Goal: Task Accomplishment & Management: Manage account settings

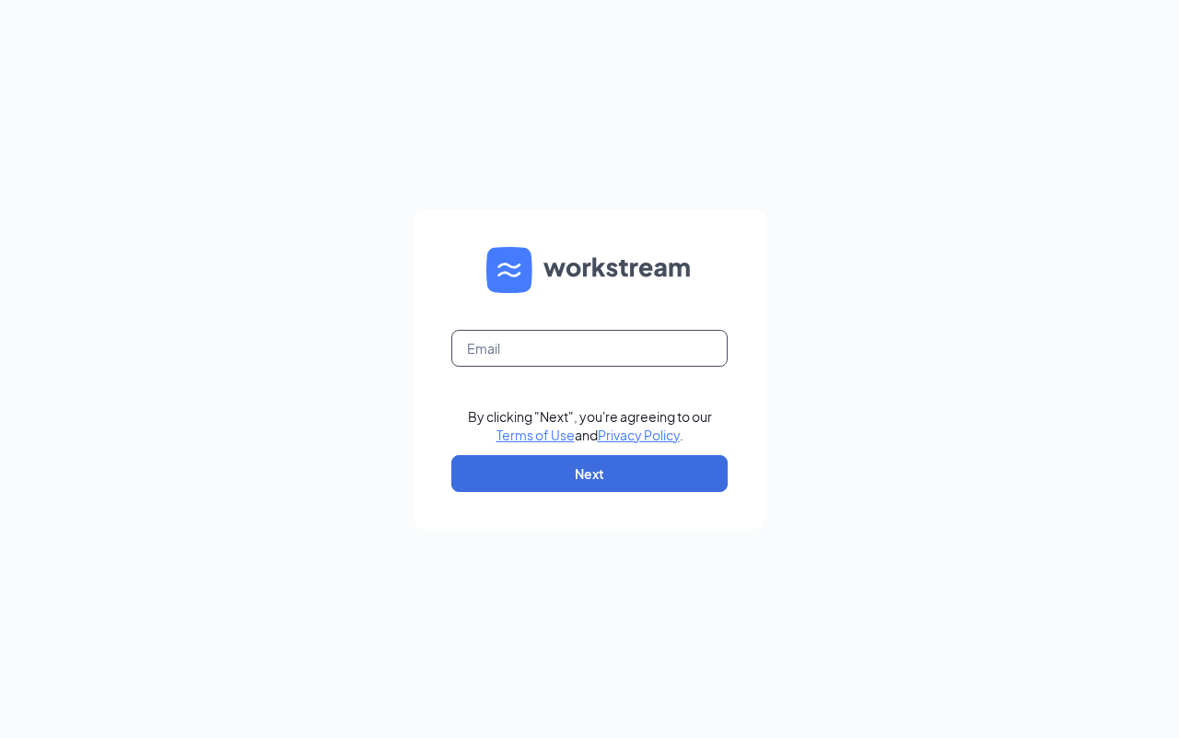
click at [541, 347] on input "text" at bounding box center [589, 348] width 276 height 37
type input "[EMAIL_ADDRESS][DOMAIN_NAME]"
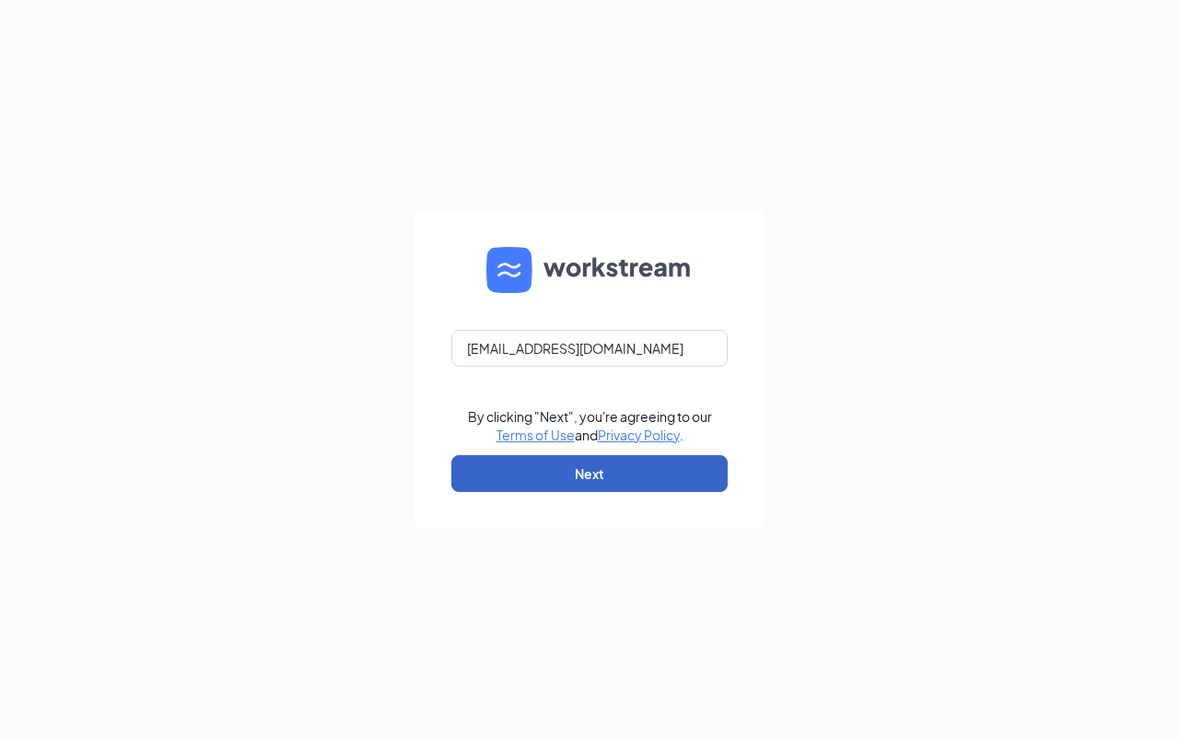
click at [502, 475] on button "Next" at bounding box center [589, 473] width 276 height 37
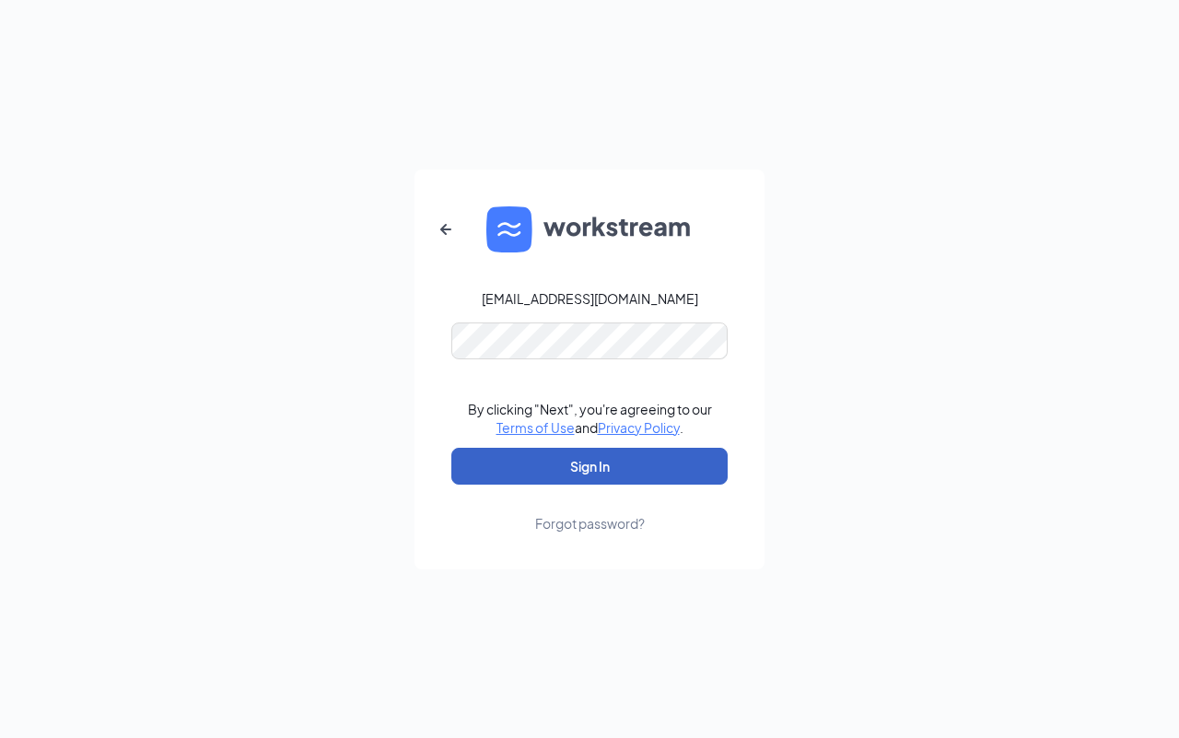
click at [532, 472] on button "Sign In" at bounding box center [589, 466] width 276 height 37
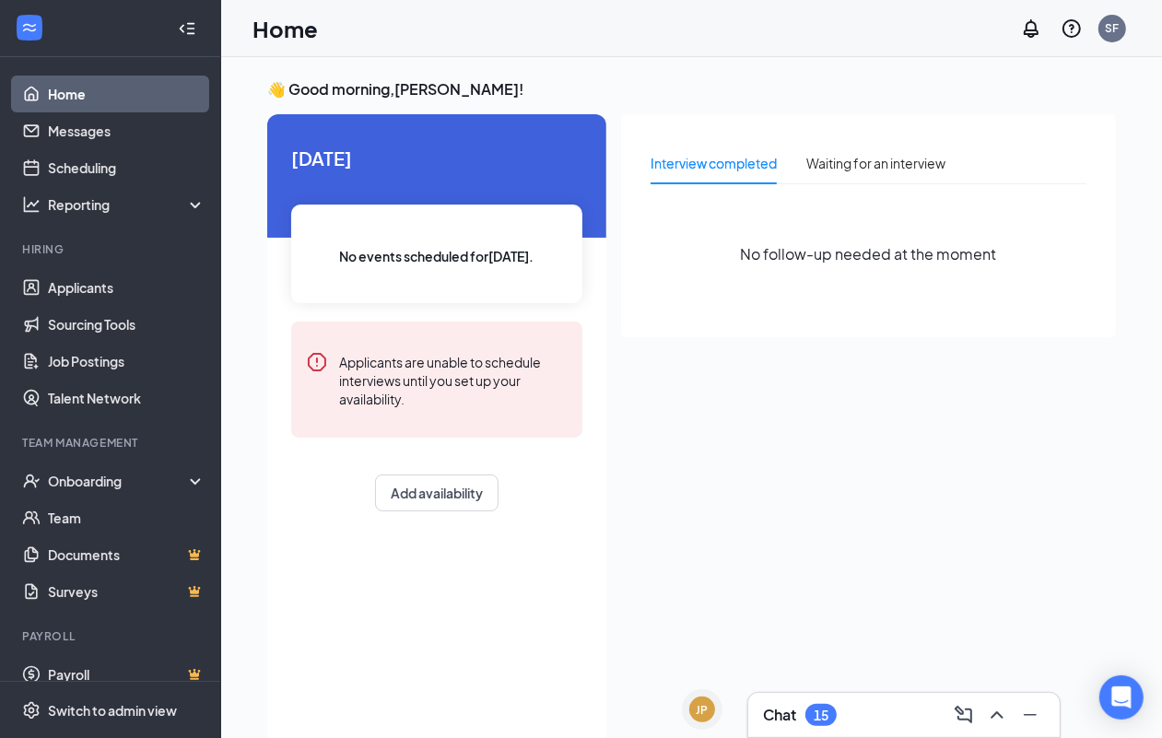
click at [904, 707] on div "Chat 15" at bounding box center [904, 714] width 282 height 29
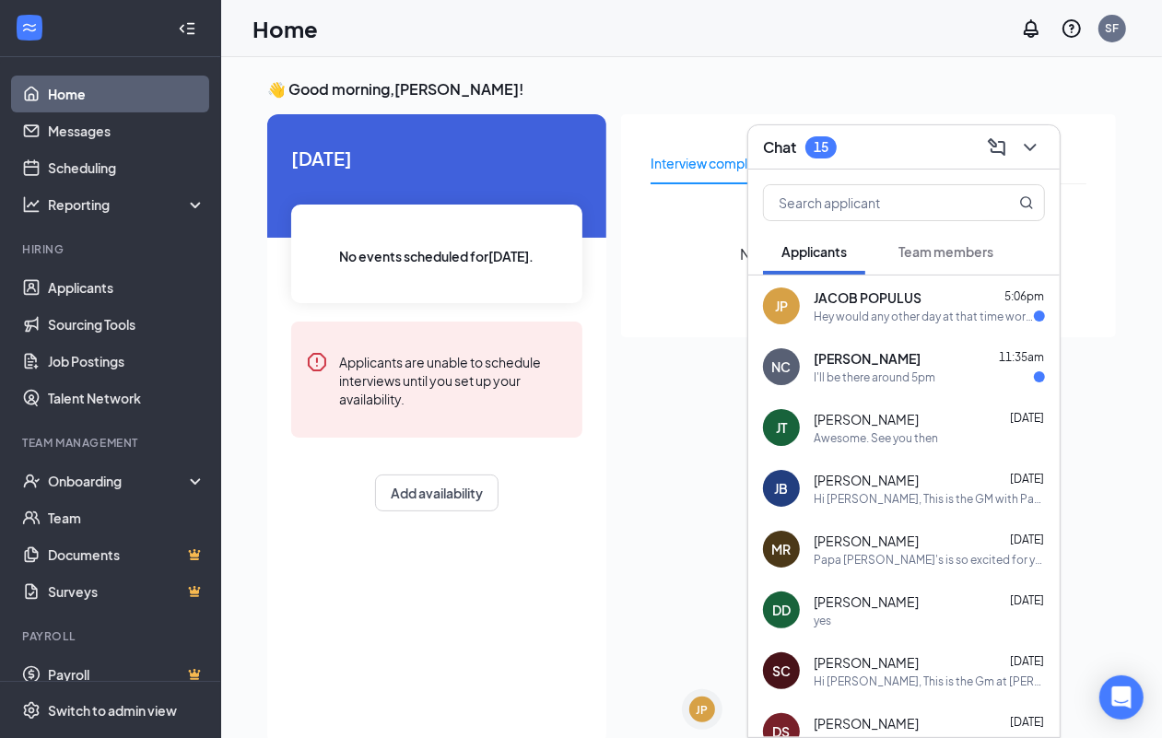
click at [904, 322] on div "Hey would any other day at that time work for you? I can come in [DATE] for 5:3…" at bounding box center [924, 317] width 220 height 16
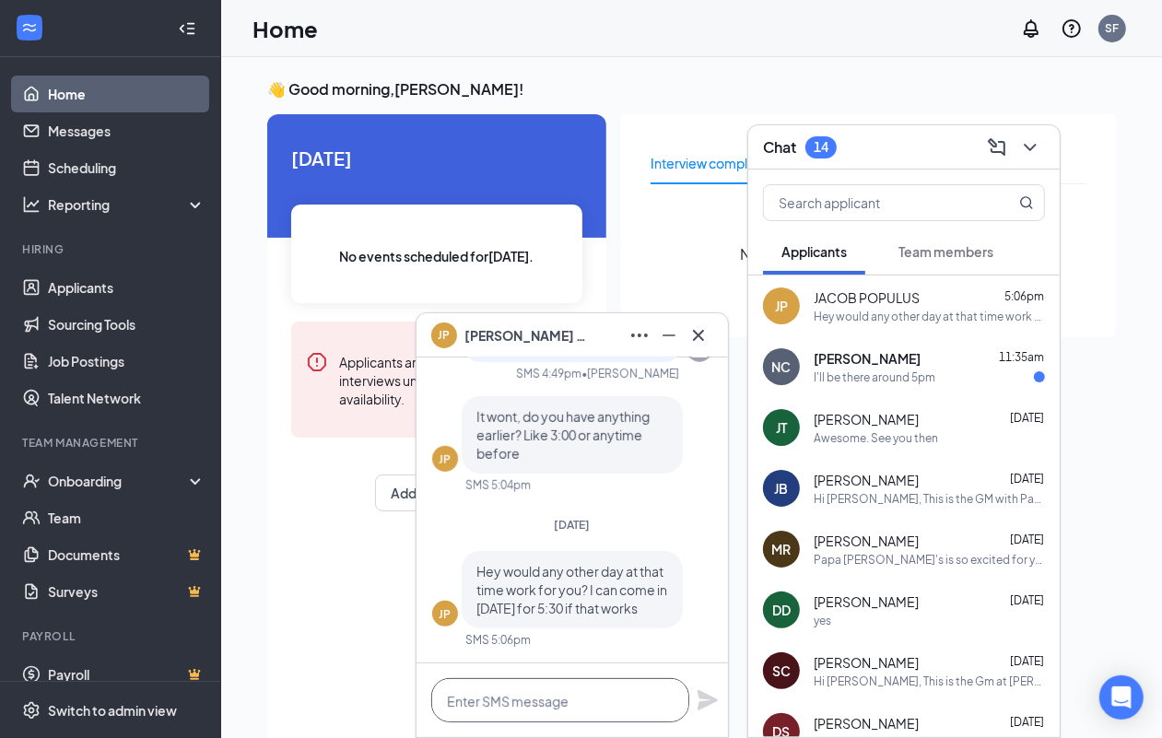
click at [534, 697] on textarea at bounding box center [560, 700] width 258 height 44
type textarea "yes around that time would work"
click at [709, 707] on icon "Plane" at bounding box center [708, 700] width 22 height 22
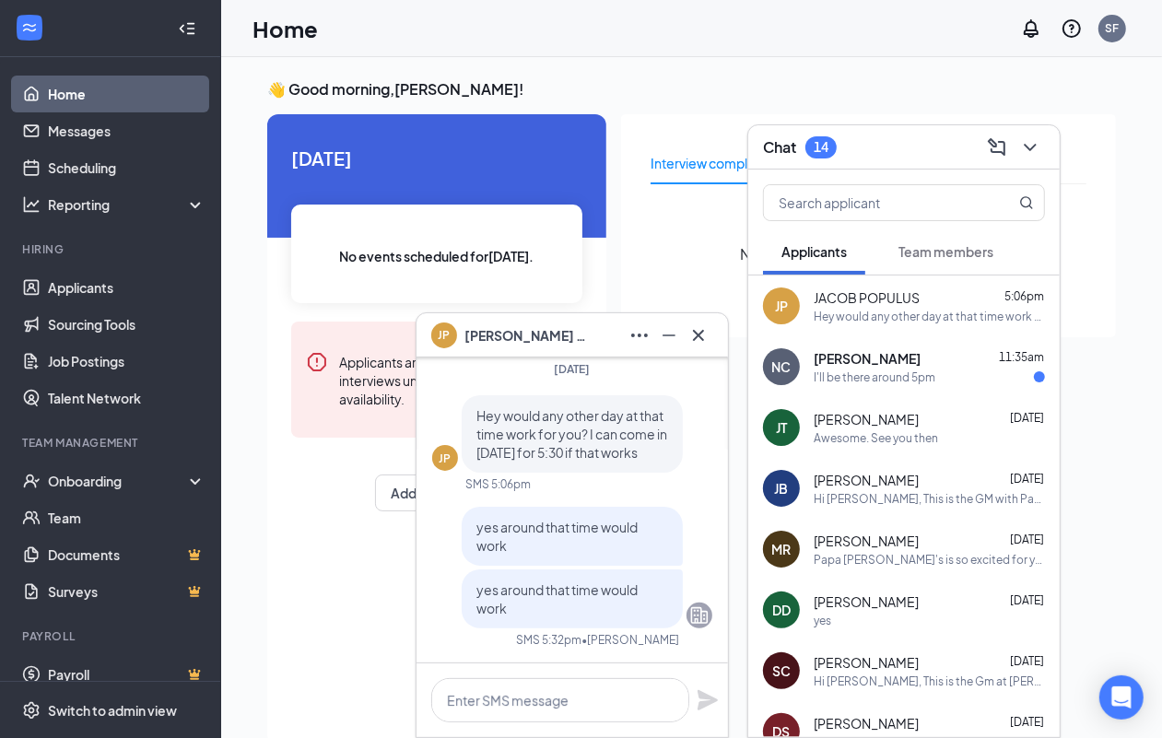
click at [844, 381] on div "I'll be there around 5pm" at bounding box center [875, 377] width 122 height 16
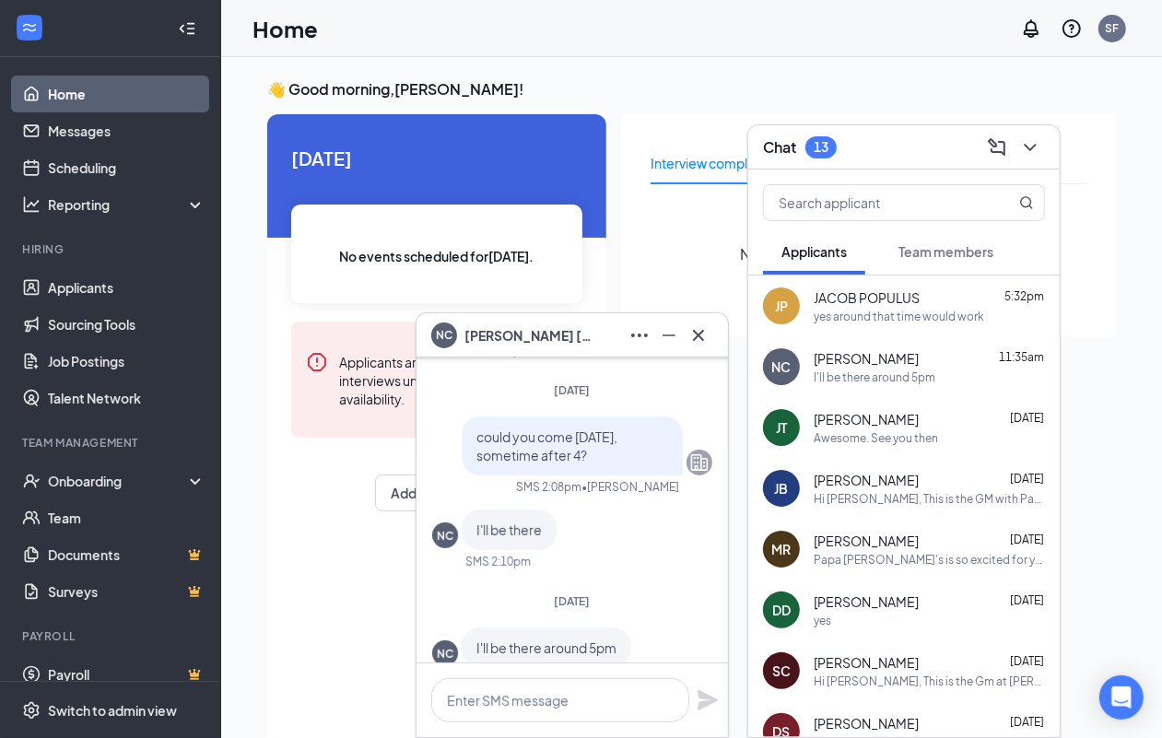
scroll to position [0, 0]
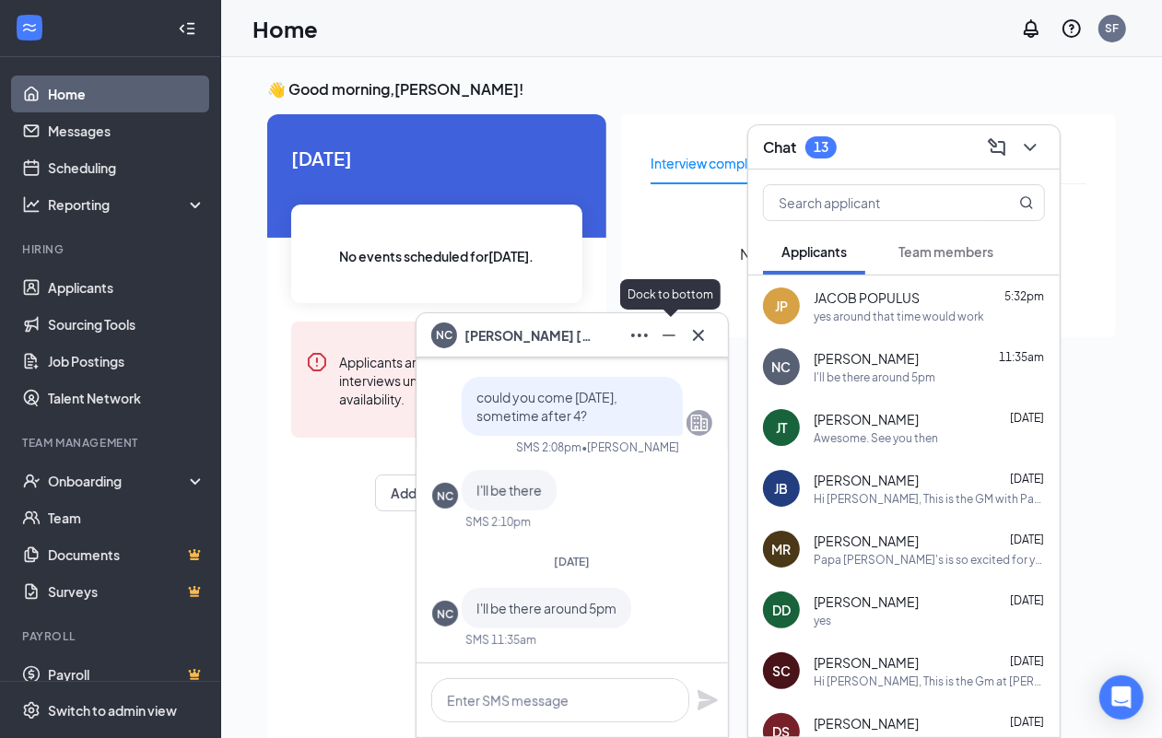
click at [659, 336] on icon "Minimize" at bounding box center [669, 335] width 22 height 22
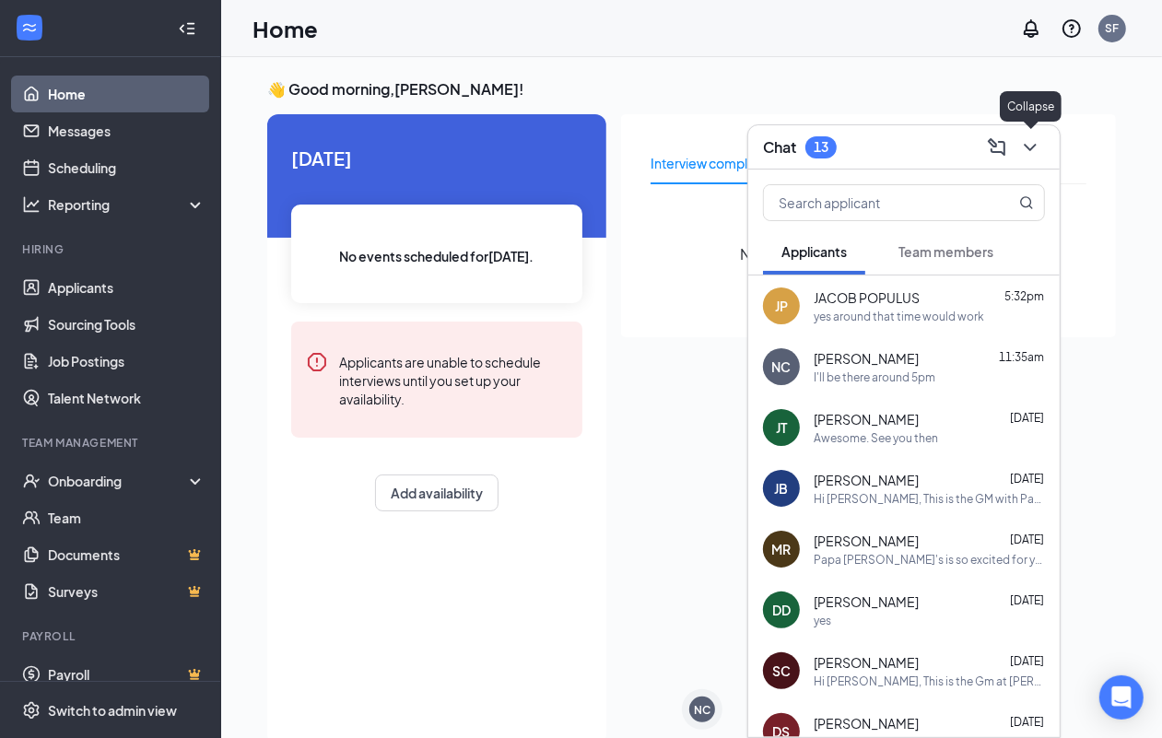
click at [1032, 154] on icon "ChevronDown" at bounding box center [1030, 147] width 22 height 22
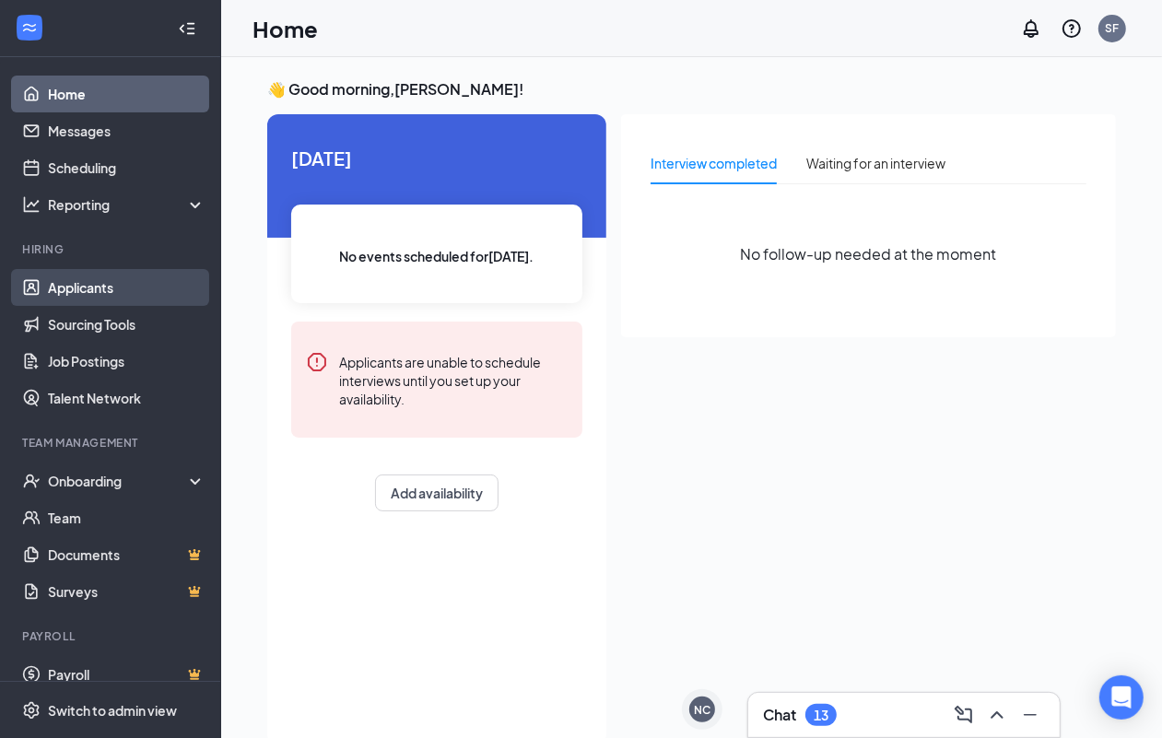
click at [120, 288] on link "Applicants" at bounding box center [127, 287] width 158 height 37
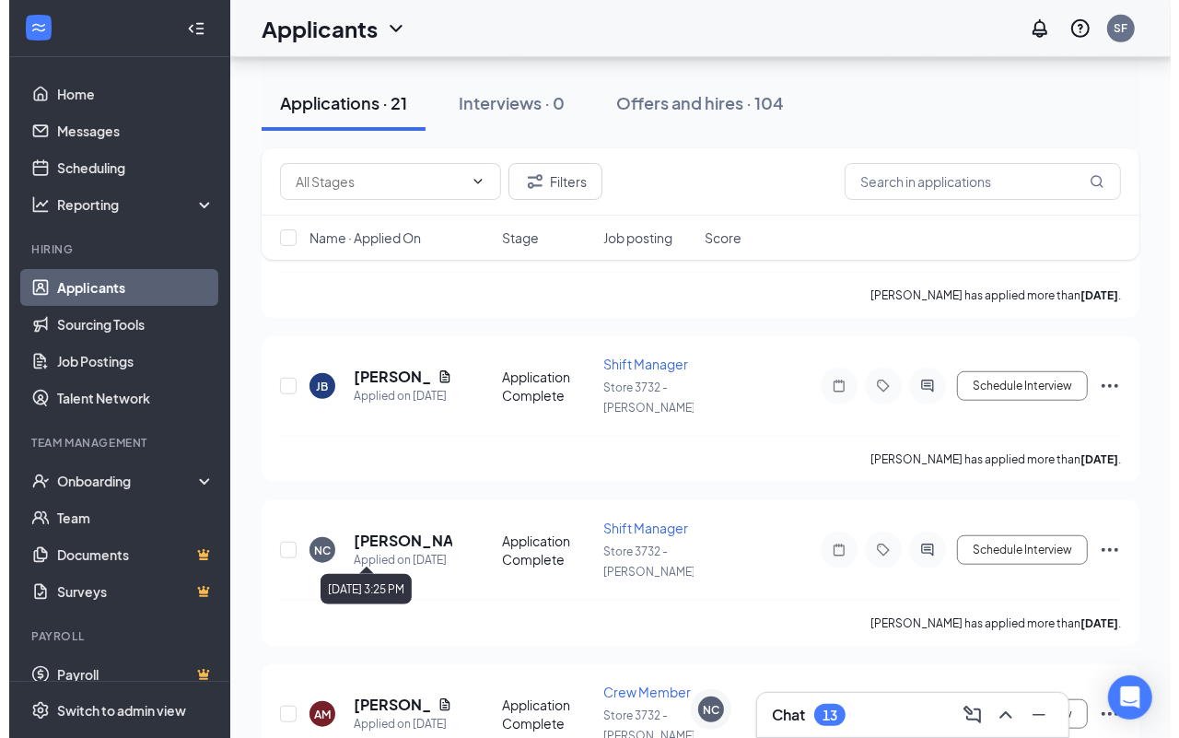
scroll to position [806, 0]
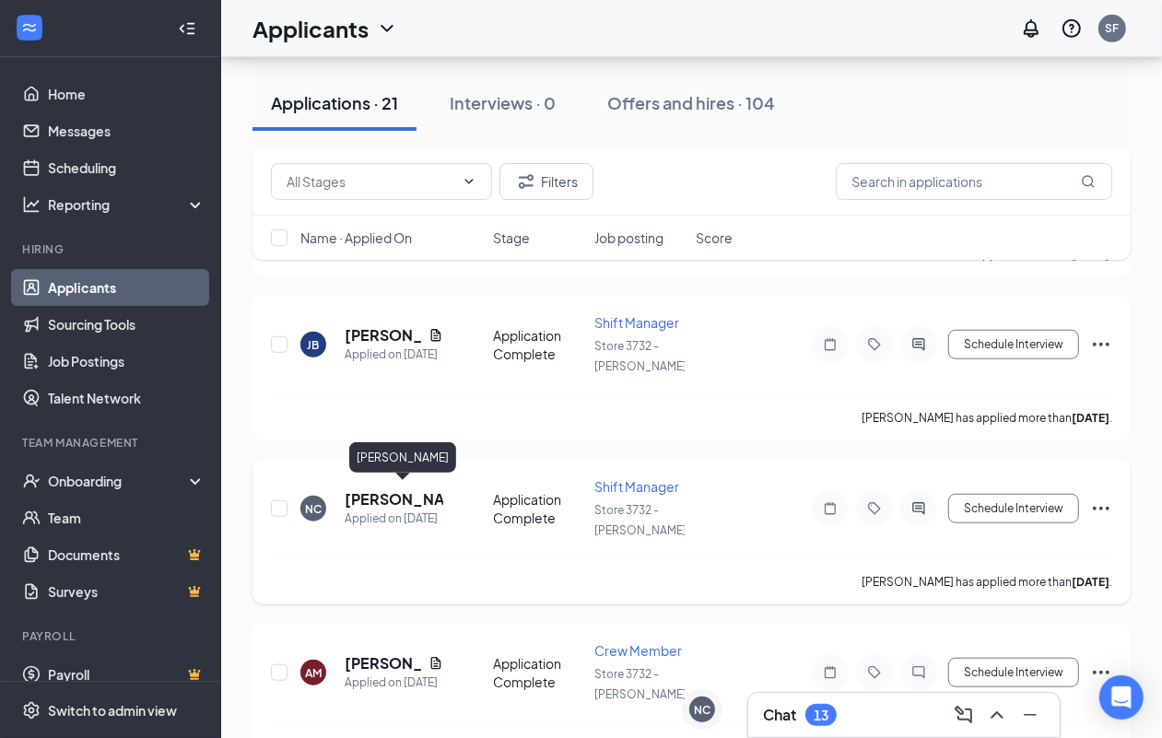
click at [399, 495] on h5 "[PERSON_NAME]" at bounding box center [394, 499] width 99 height 20
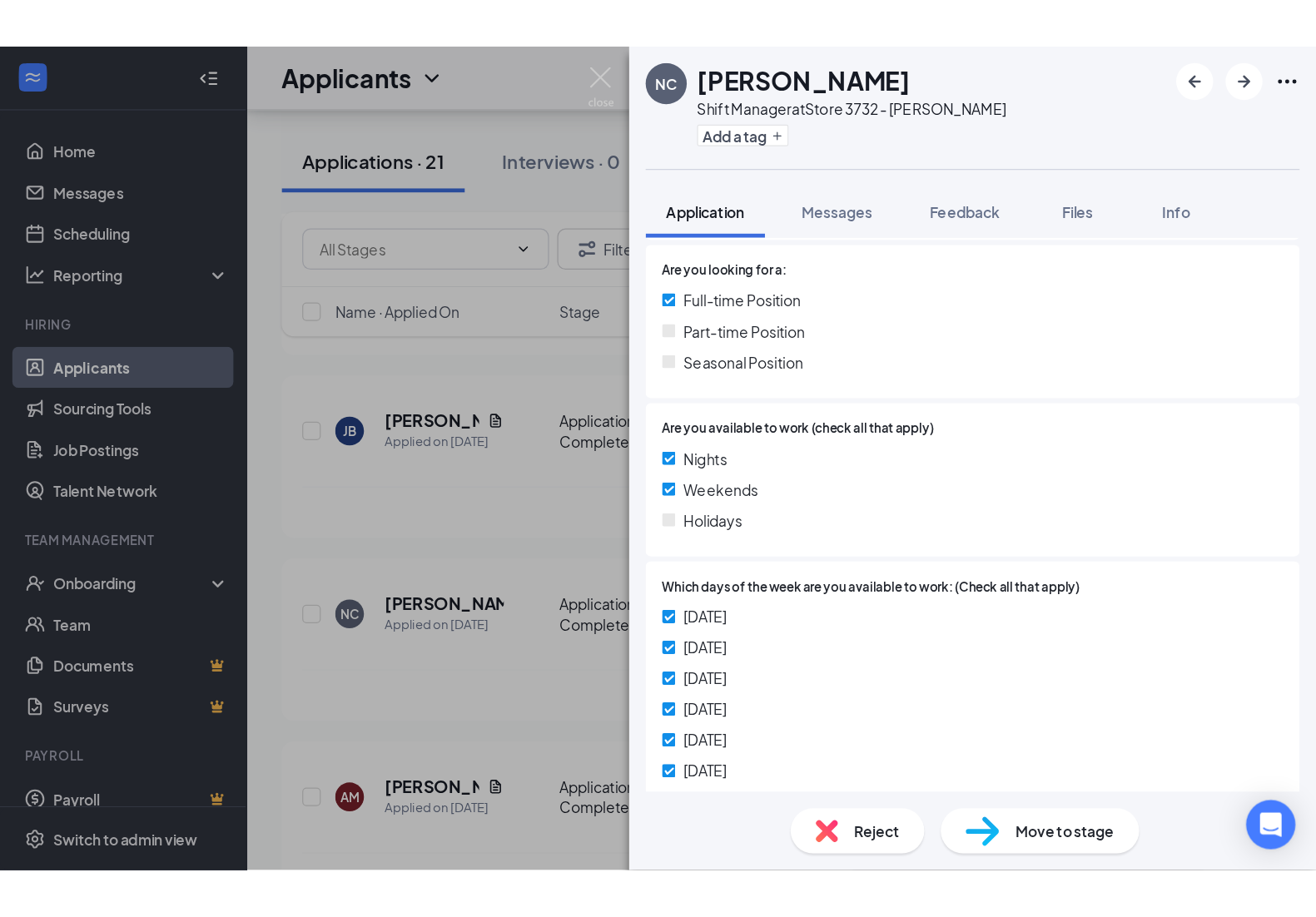
scroll to position [624, 0]
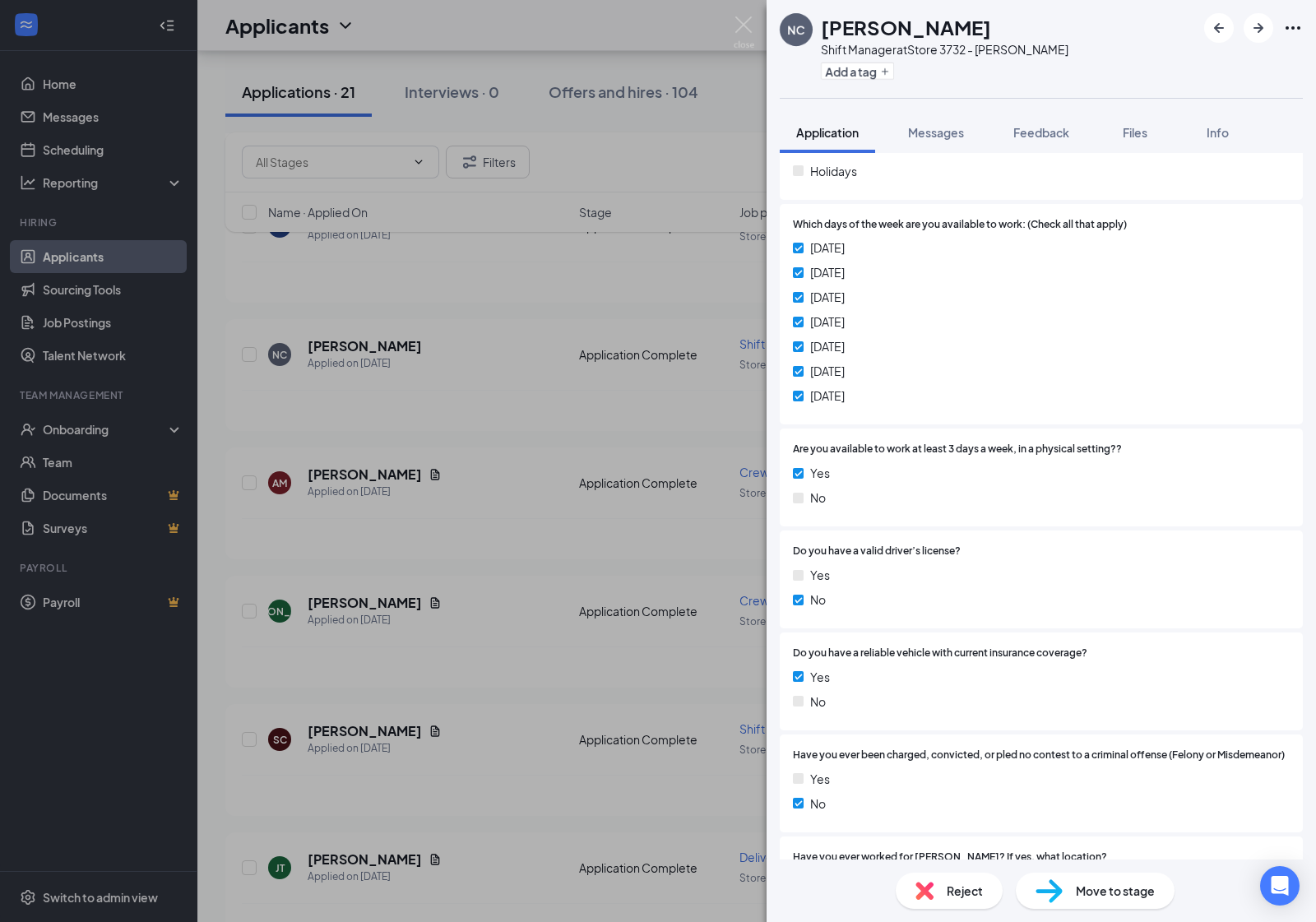
click at [1052, 658] on span "Move to stage" at bounding box center [1115, 891] width 79 height 18
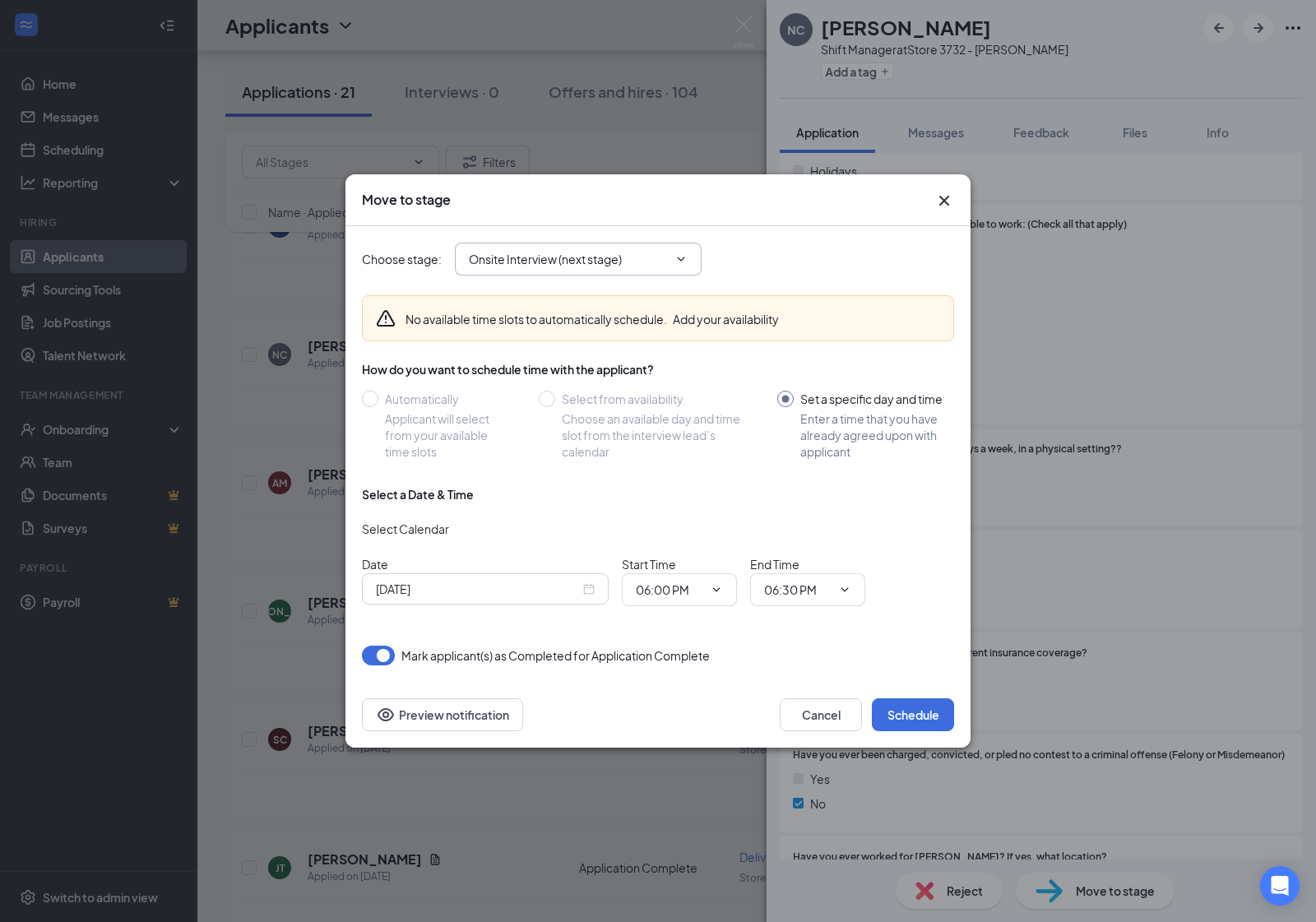
click at [640, 263] on input "Onsite Interview (next stage)" at bounding box center [568, 259] width 199 height 18
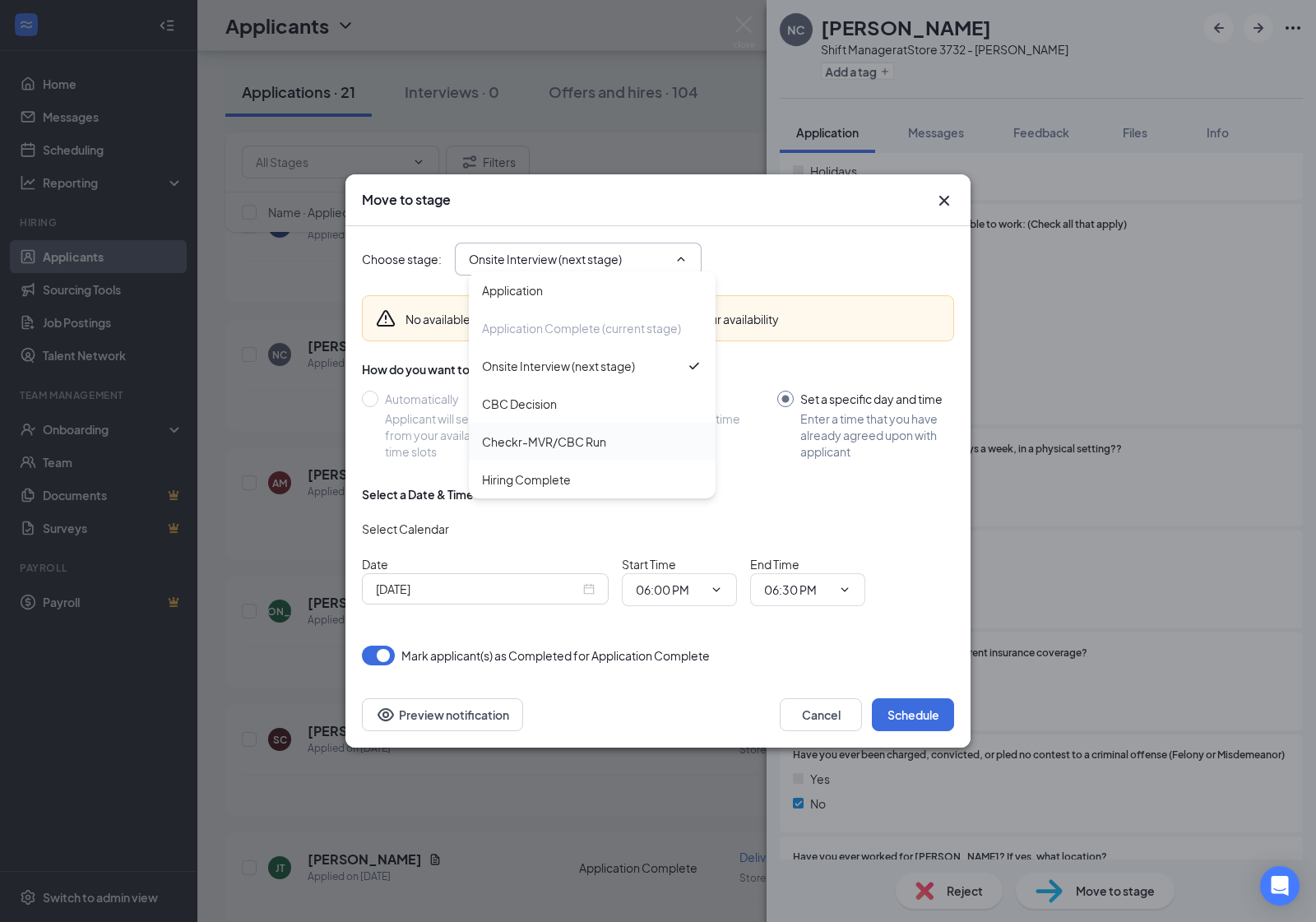
click at [610, 444] on div "Checkr-MVR/CBC Run" at bounding box center [592, 442] width 221 height 18
type input "Checkr-MVR/CBC Run"
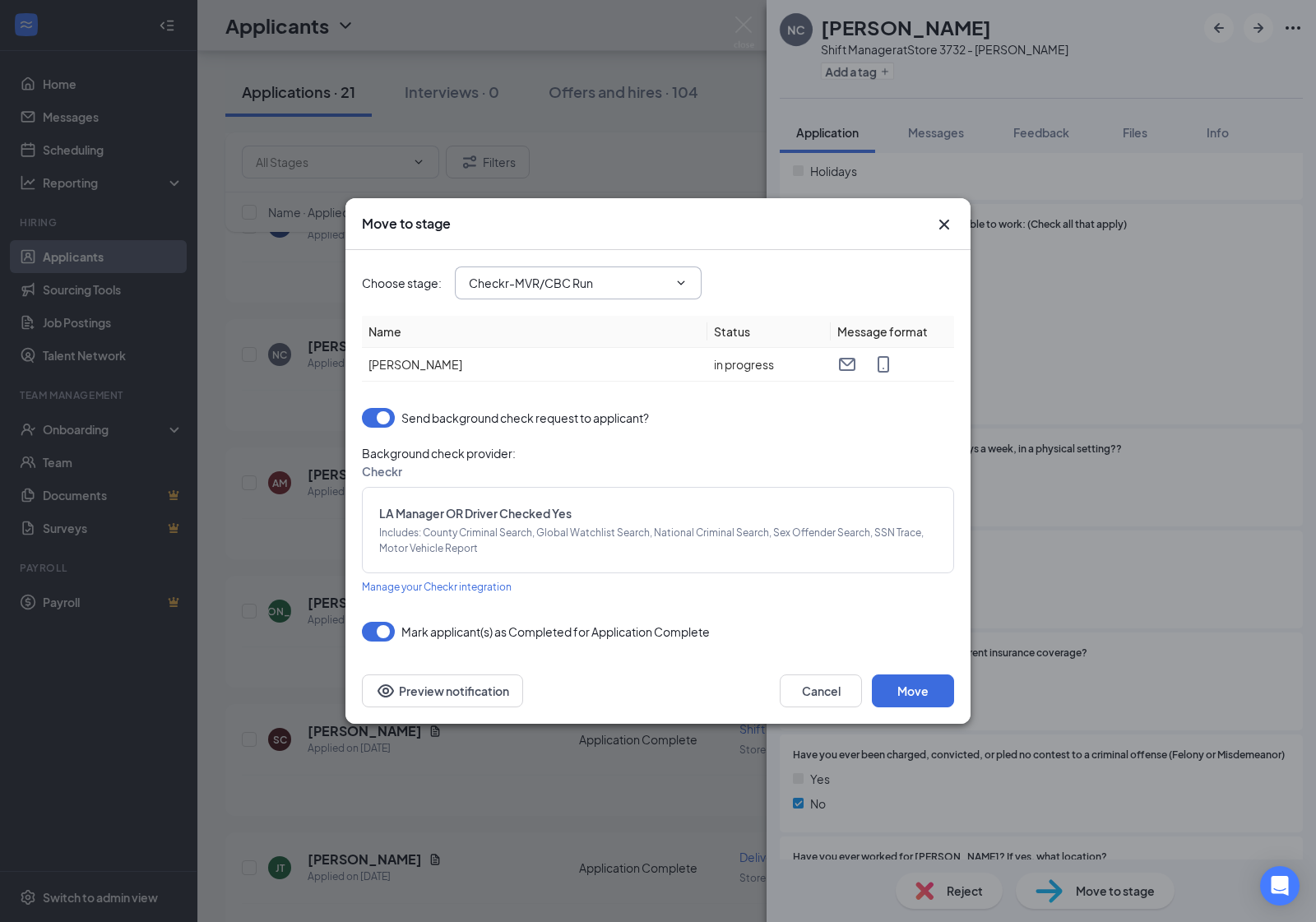
click at [643, 286] on input "Checkr-MVR/CBC Run" at bounding box center [568, 283] width 199 height 18
click at [811, 405] on div "Name Status Message format [PERSON_NAME] in progress Send background check requ…" at bounding box center [657, 456] width 592 height 280
click at [937, 222] on icon "Cross" at bounding box center [945, 224] width 20 height 20
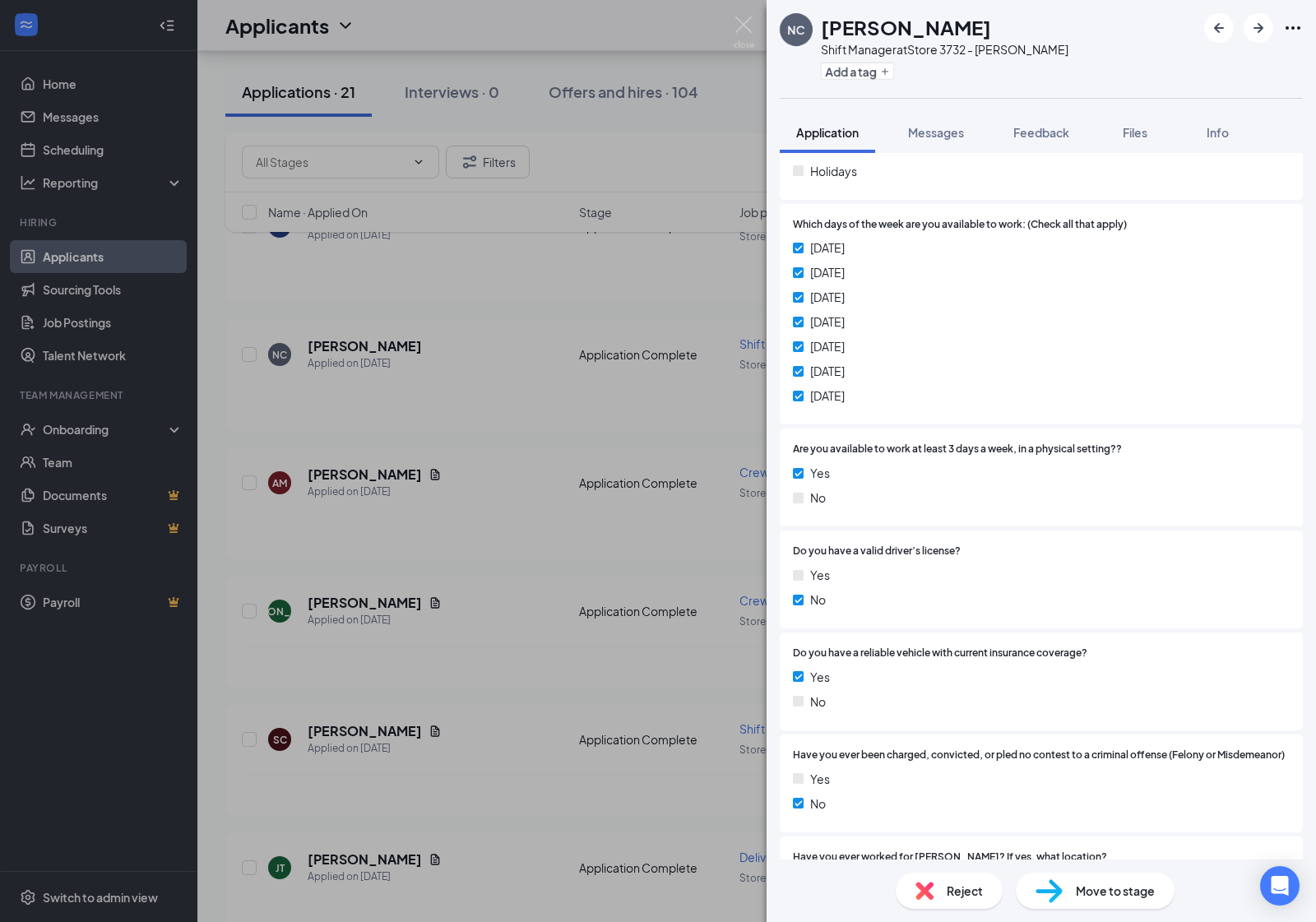
click at [545, 305] on div "NC [PERSON_NAME] Shift Manager at Store 3732 - [PERSON_NAME] Add a tag Applicat…" at bounding box center [658, 461] width 1316 height 922
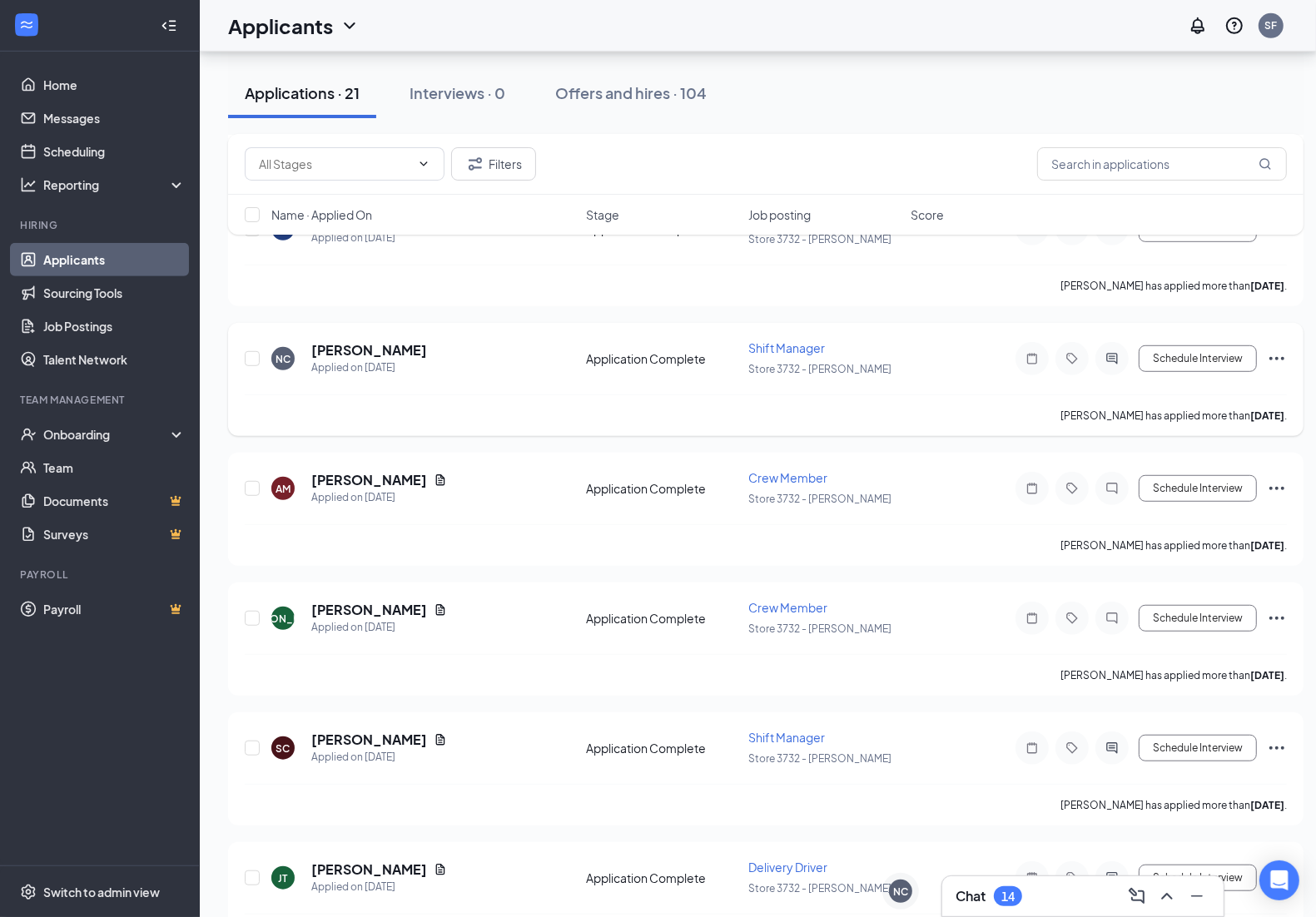
click at [1064, 351] on icon "Ellipses" at bounding box center [1276, 359] width 20 height 20
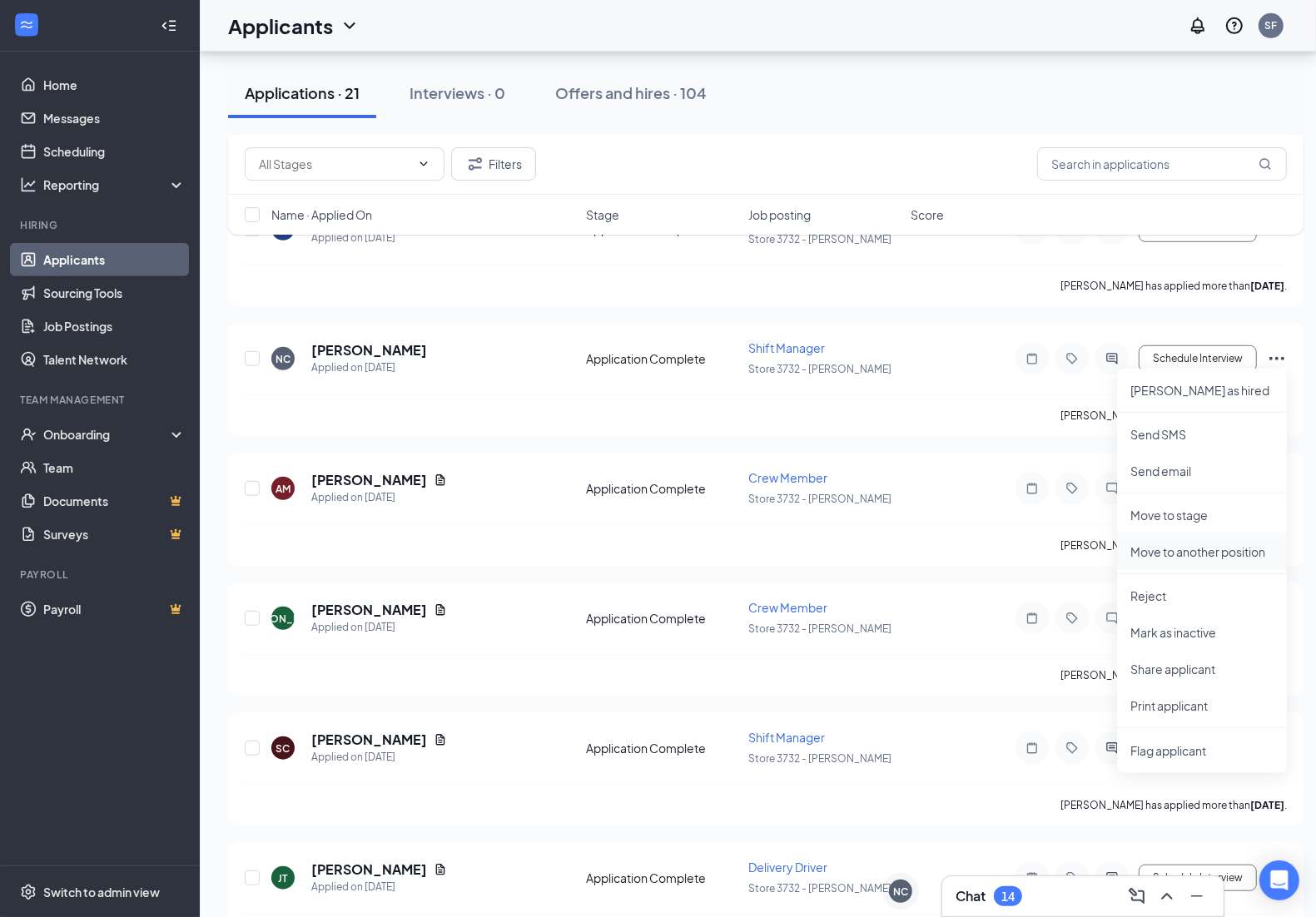
click at [1064, 556] on p "Move to another position" at bounding box center [1201, 552] width 143 height 16
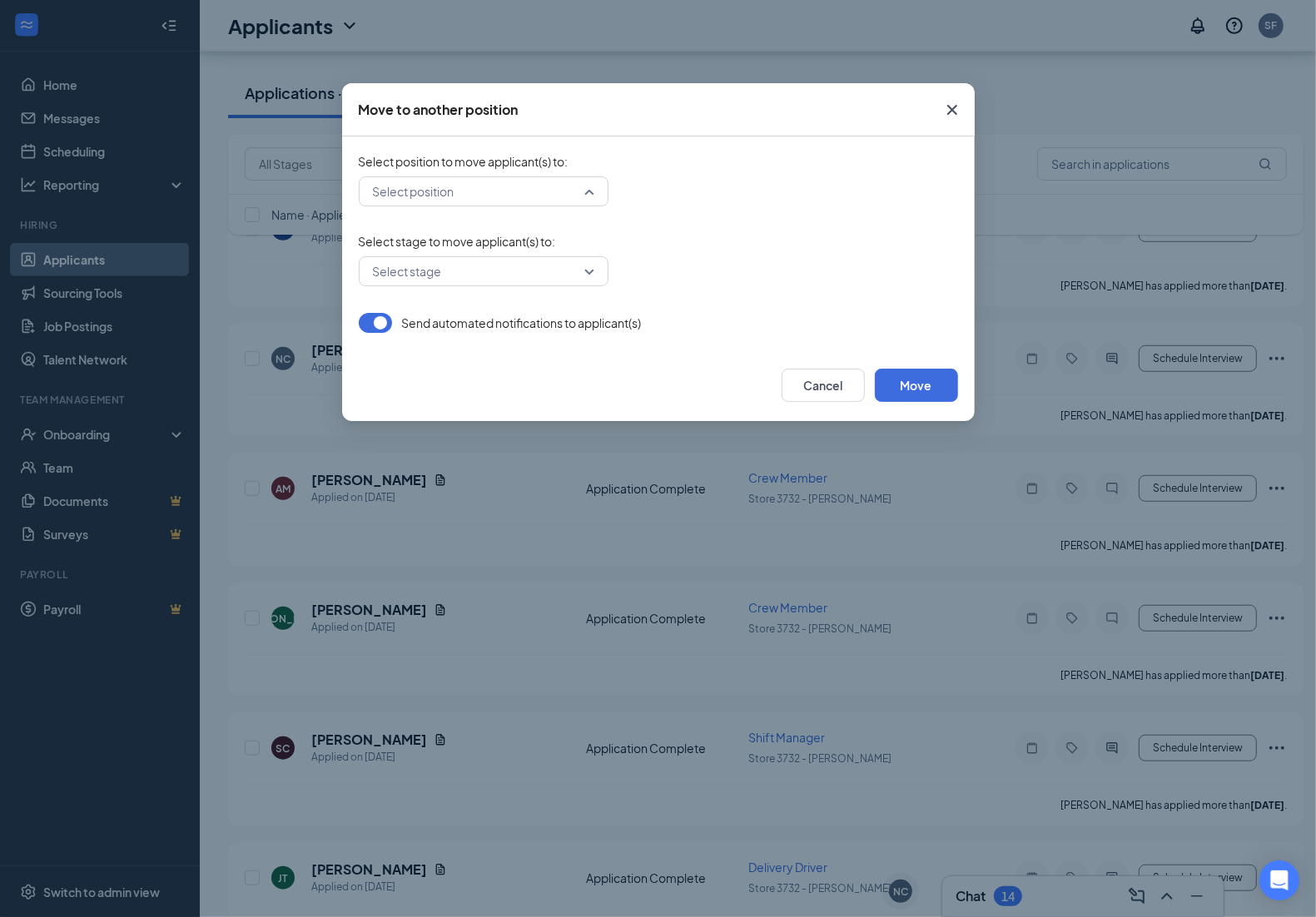
click at [504, 188] on input "search" at bounding box center [477, 191] width 218 height 28
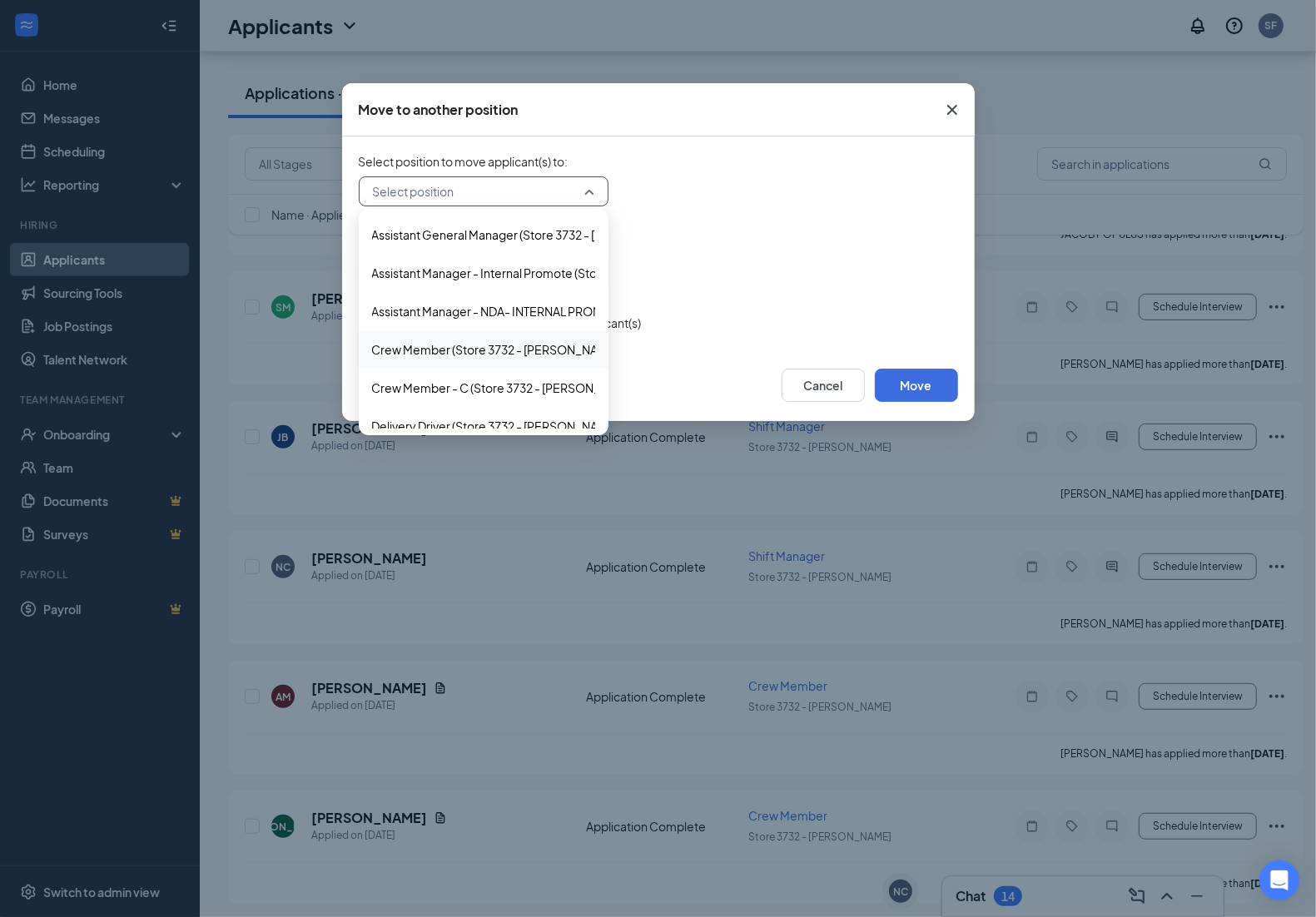
click at [753, 285] on div "Select stage" at bounding box center [658, 271] width 599 height 30
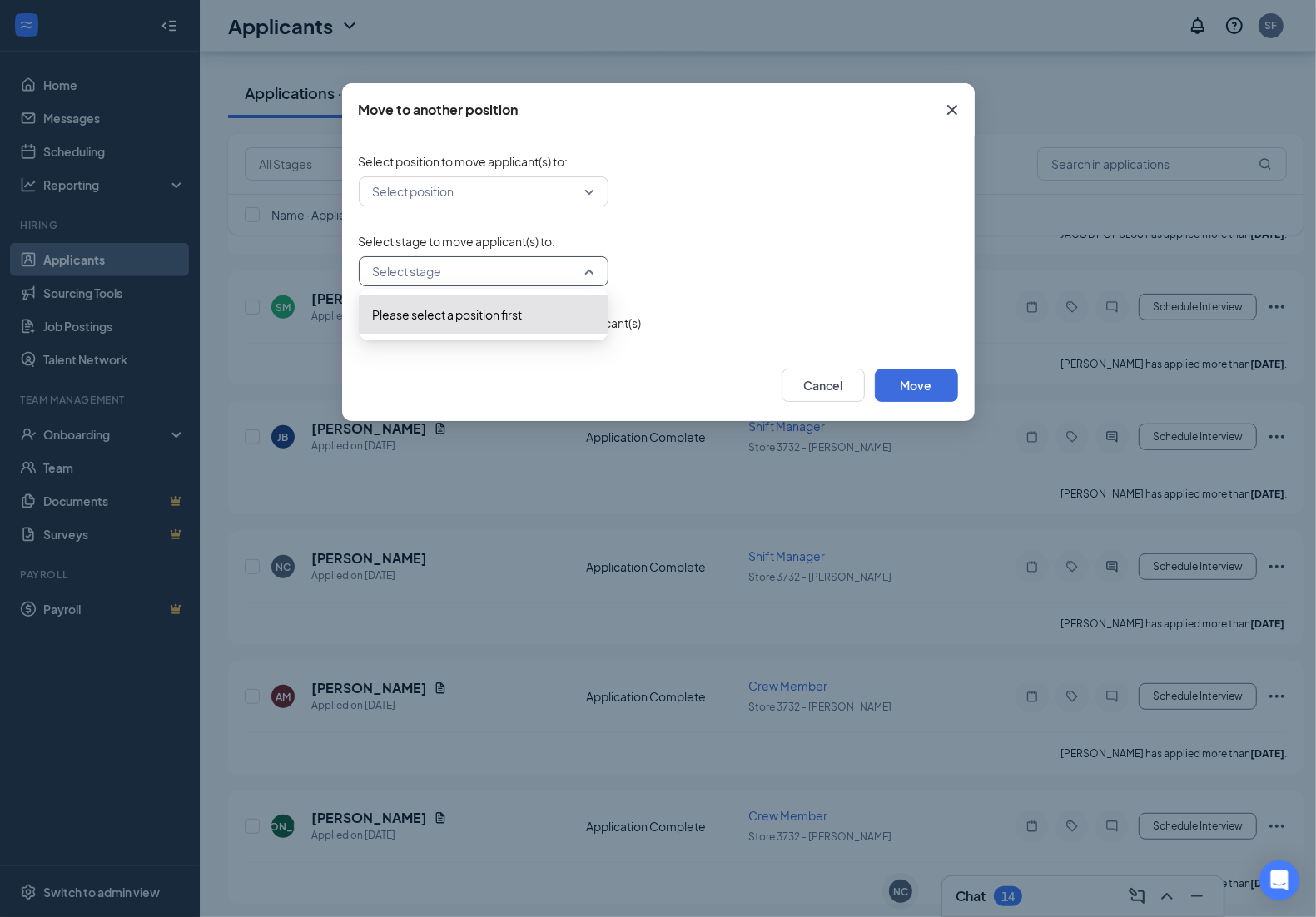
click at [453, 279] on input "search" at bounding box center [477, 271] width 218 height 28
click at [683, 264] on div "Select stage -1 Please select a position first" at bounding box center [658, 271] width 599 height 30
click at [531, 172] on div "Select position to move applicant(s) to : Select position 472178 179814 179807 …" at bounding box center [658, 180] width 599 height 53
click at [541, 196] on input "search" at bounding box center [477, 191] width 218 height 28
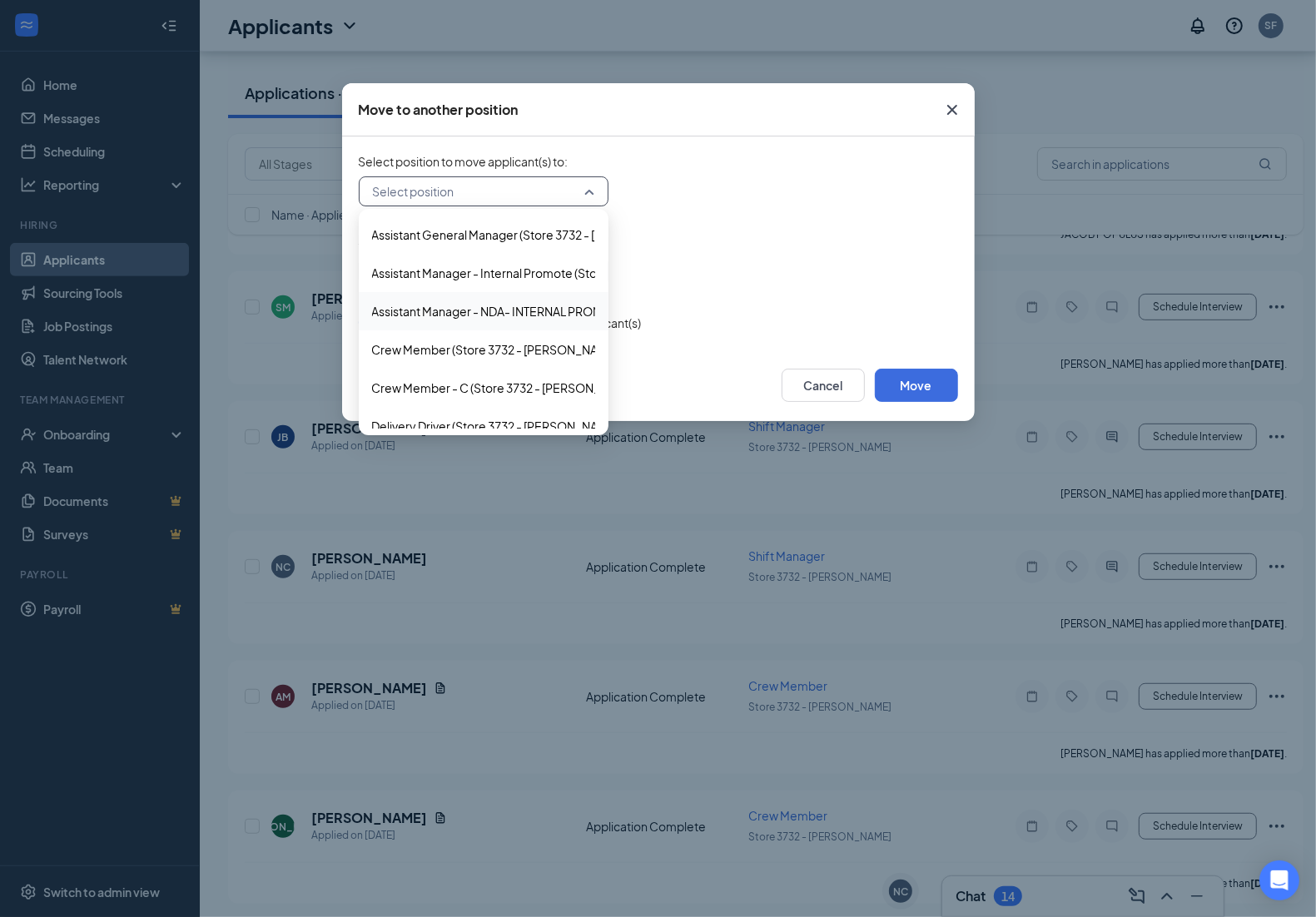
click at [693, 233] on span "Select stage to move applicant(s) to :" at bounding box center [658, 241] width 599 height 16
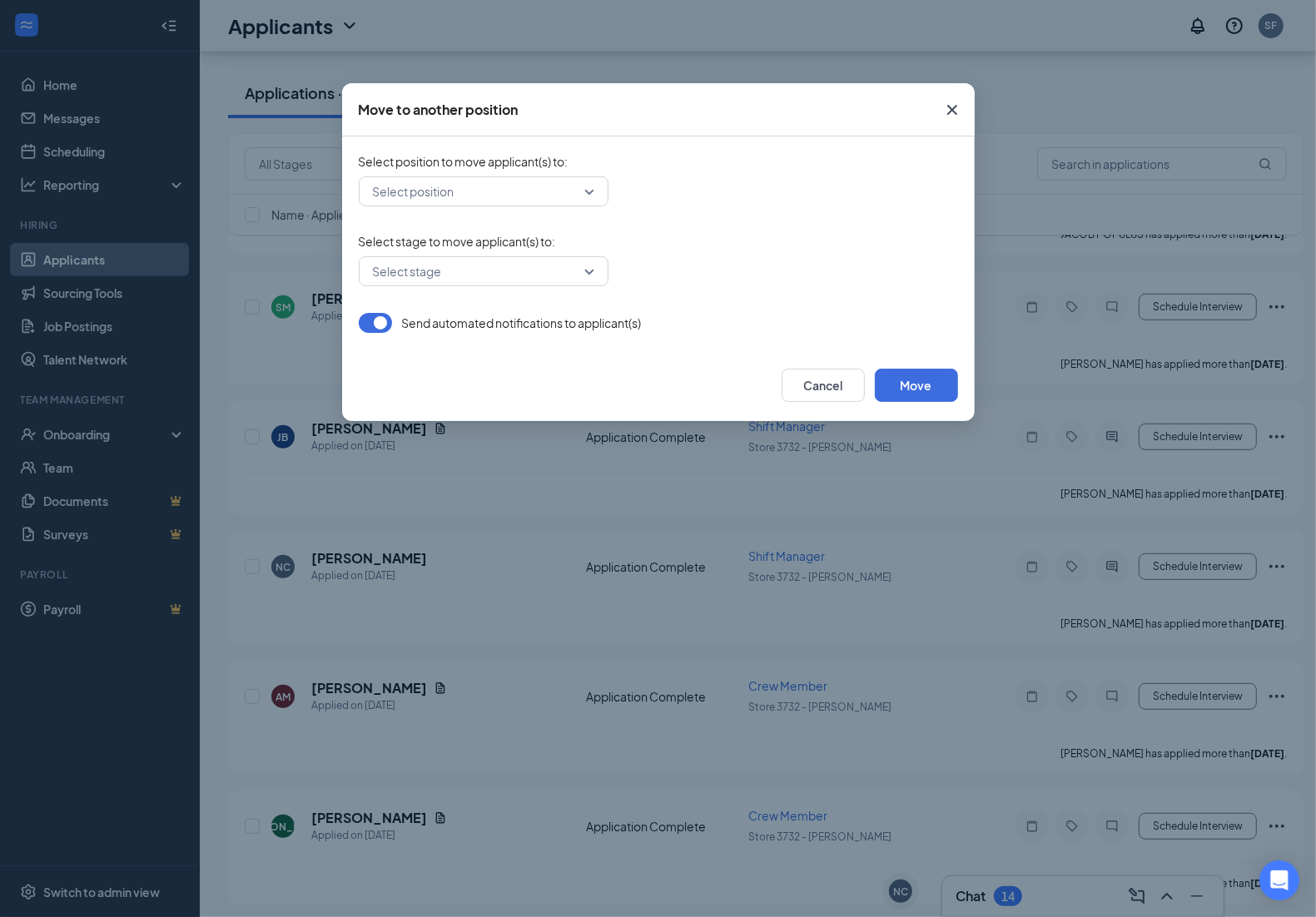
click at [593, 192] on div "Select position" at bounding box center [483, 191] width 249 height 30
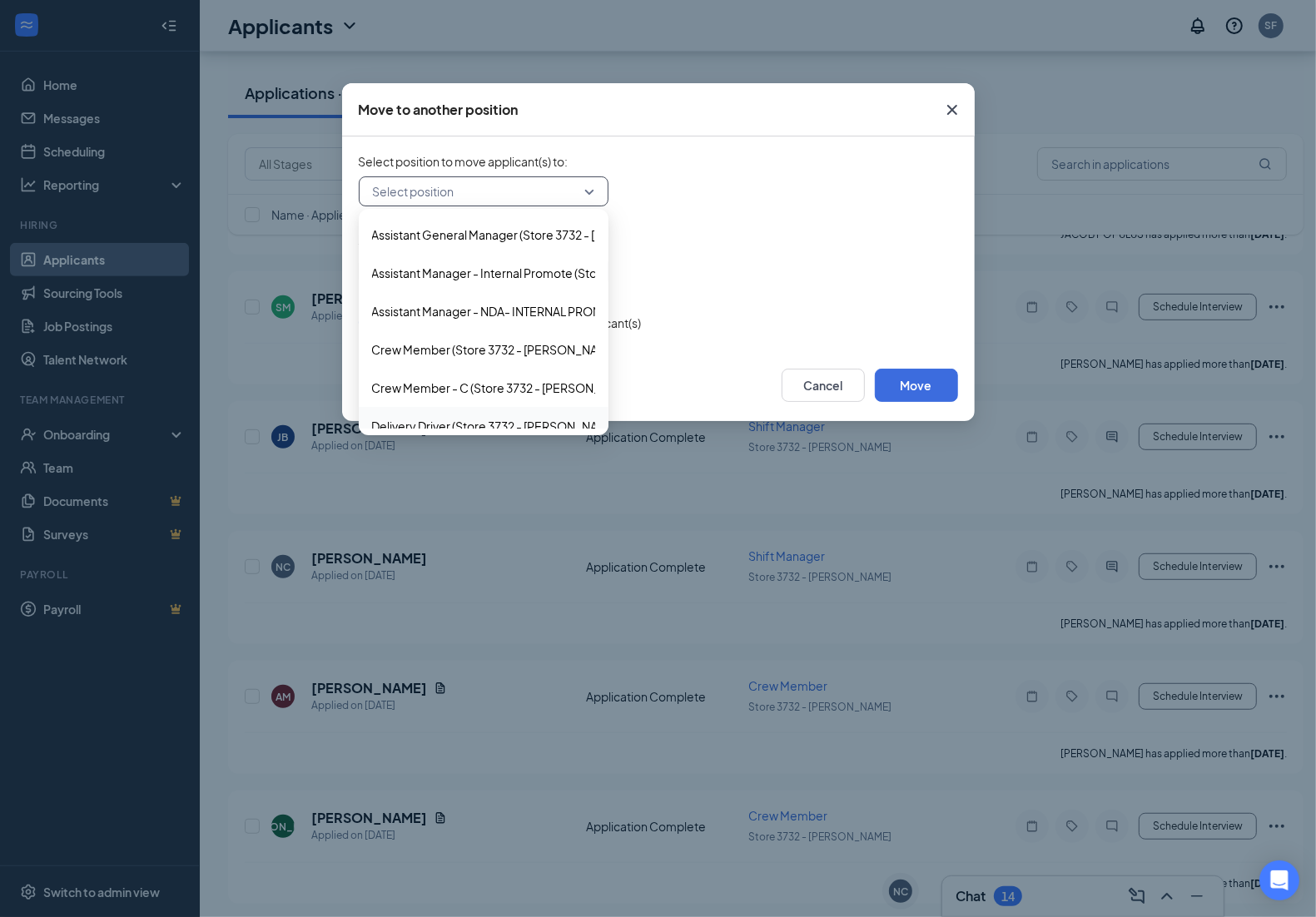
click at [722, 302] on form "Select position to move applicant(s) to : Select position 179807 179954 179929 …" at bounding box center [658, 243] width 599 height 180
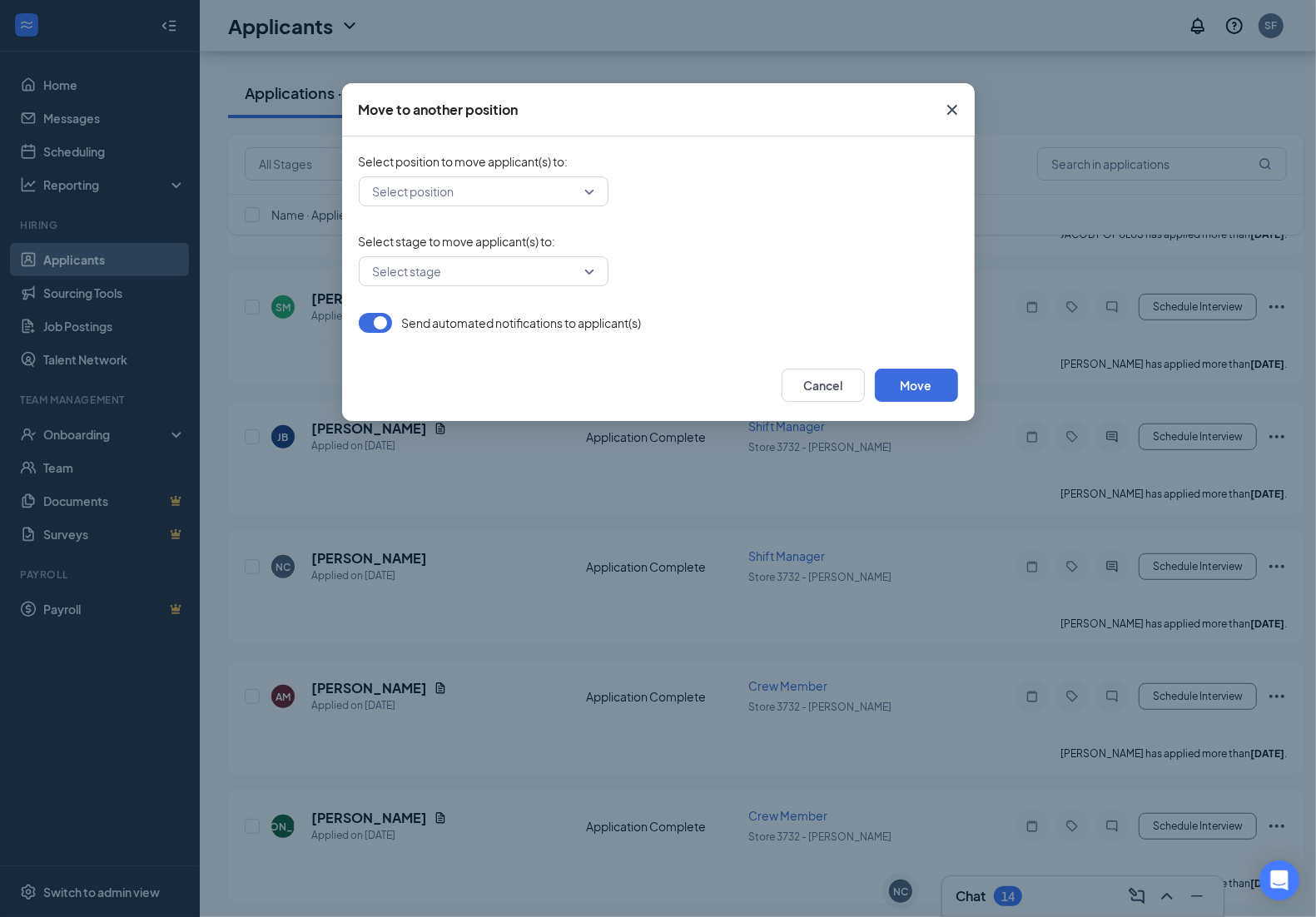
click at [968, 115] on span "Close" at bounding box center [952, 110] width 45 height 45
